Goal: Task Accomplishment & Management: Complete application form

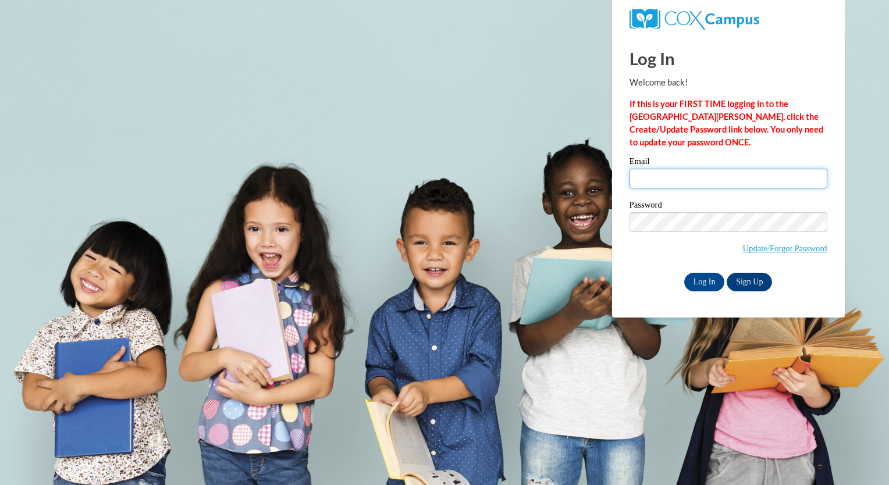
click at [669, 179] on input "Email" at bounding box center [728, 179] width 198 height 20
type input "leola.dyer@pioneerresa.org"
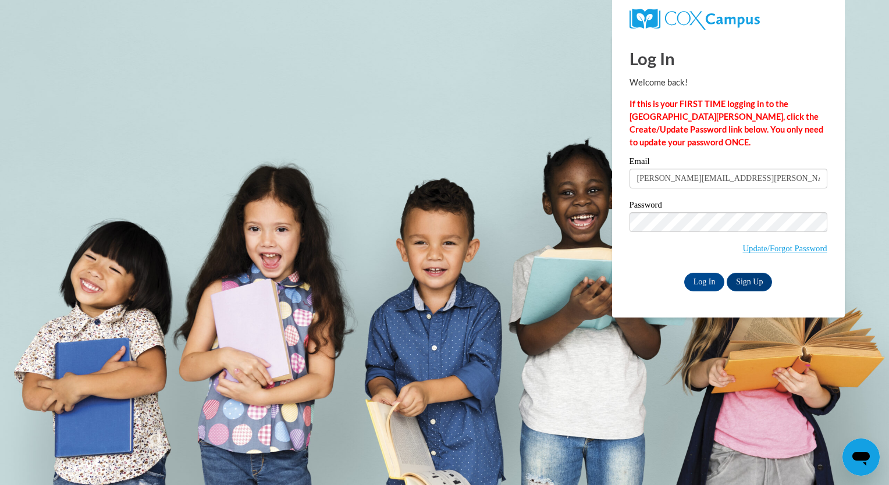
click at [693, 269] on div "Email leola.dyer@pioneerresa.org Password Update/Forgot Password Log In Sign Up…" at bounding box center [728, 224] width 198 height 134
click at [694, 274] on input "Log In" at bounding box center [704, 282] width 41 height 19
click at [700, 283] on input "Log In" at bounding box center [704, 282] width 41 height 19
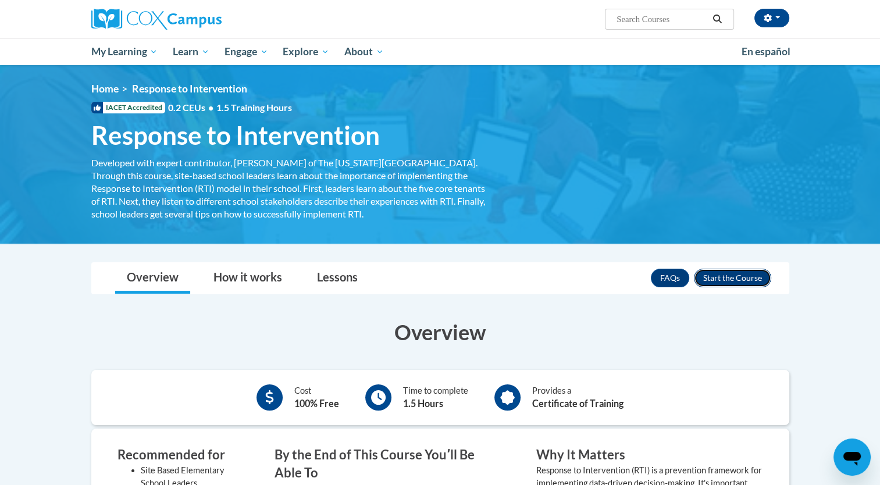
click at [721, 273] on button "Enroll" at bounding box center [732, 278] width 77 height 19
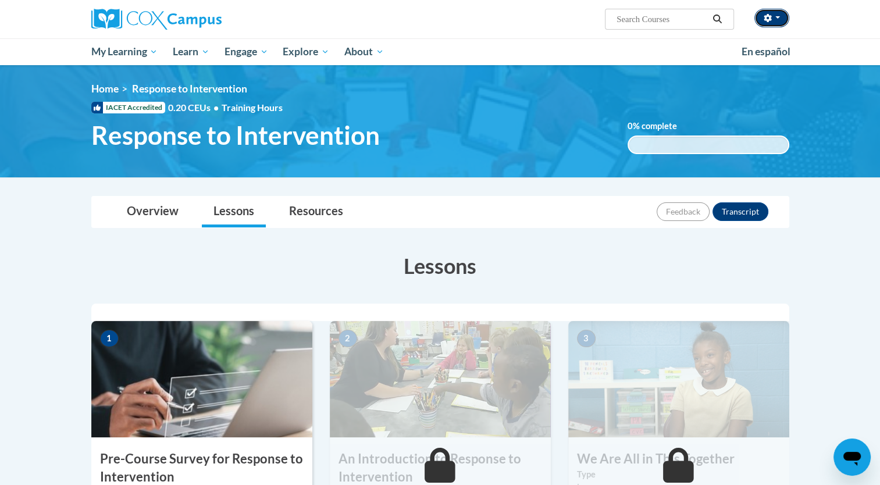
click at [776, 17] on span "button" at bounding box center [777, 17] width 5 height 2
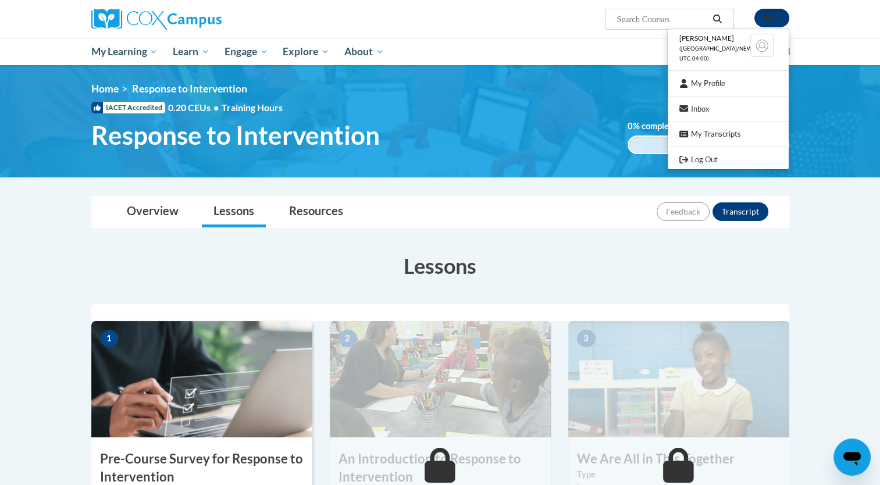
click at [776, 17] on span "button" at bounding box center [777, 17] width 5 height 2
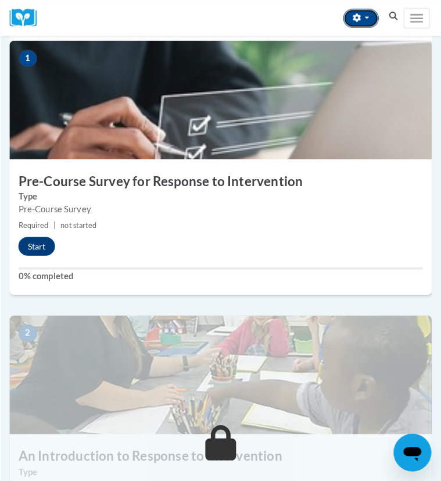
scroll to position [228, 0]
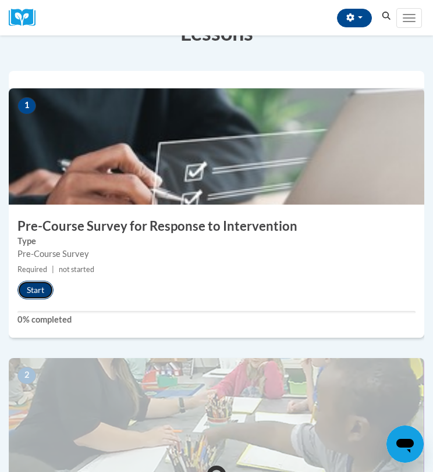
click at [47, 281] on button "Start" at bounding box center [35, 290] width 36 height 19
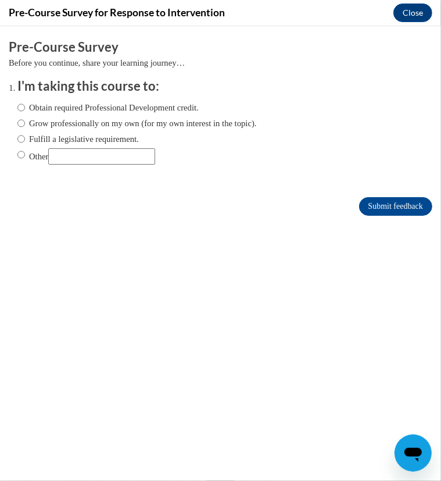
scroll to position [0, 0]
click at [17, 109] on input "Obtain required Professional Development credit." at bounding box center [21, 107] width 8 height 13
radio input "true"
click at [359, 207] on input "Submit feedback" at bounding box center [395, 206] width 73 height 19
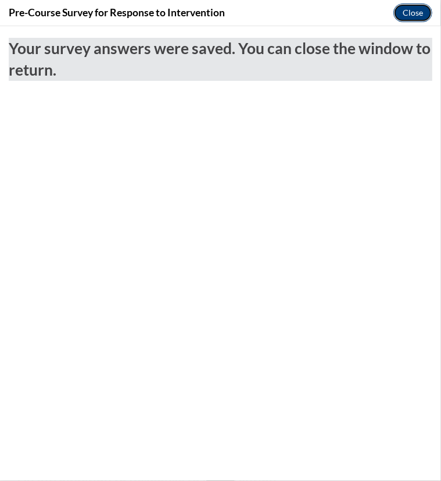
click at [418, 16] on button "Close" at bounding box center [413, 12] width 39 height 19
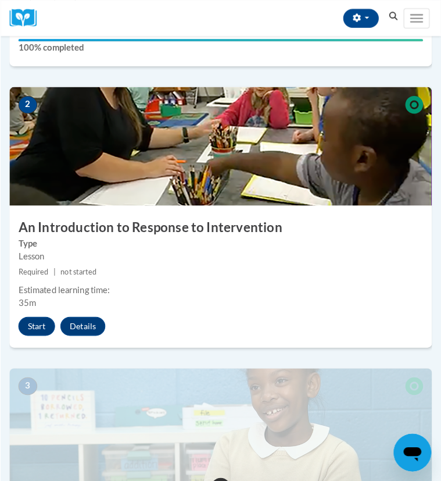
scroll to position [529, 0]
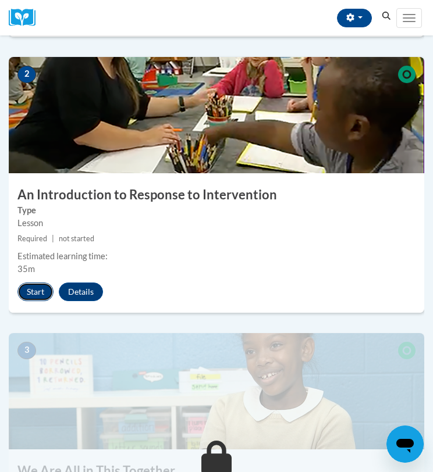
click at [34, 288] on button "Start" at bounding box center [35, 292] width 36 height 19
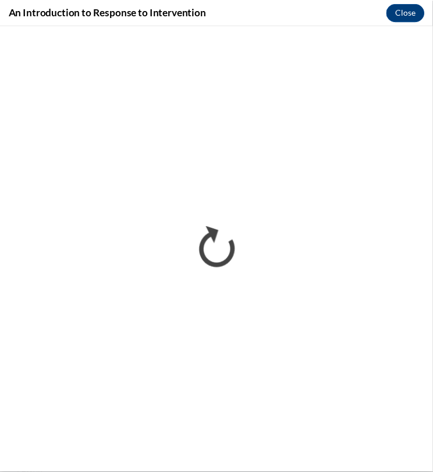
scroll to position [0, 0]
